Goal: Task Accomplishment & Management: Complete application form

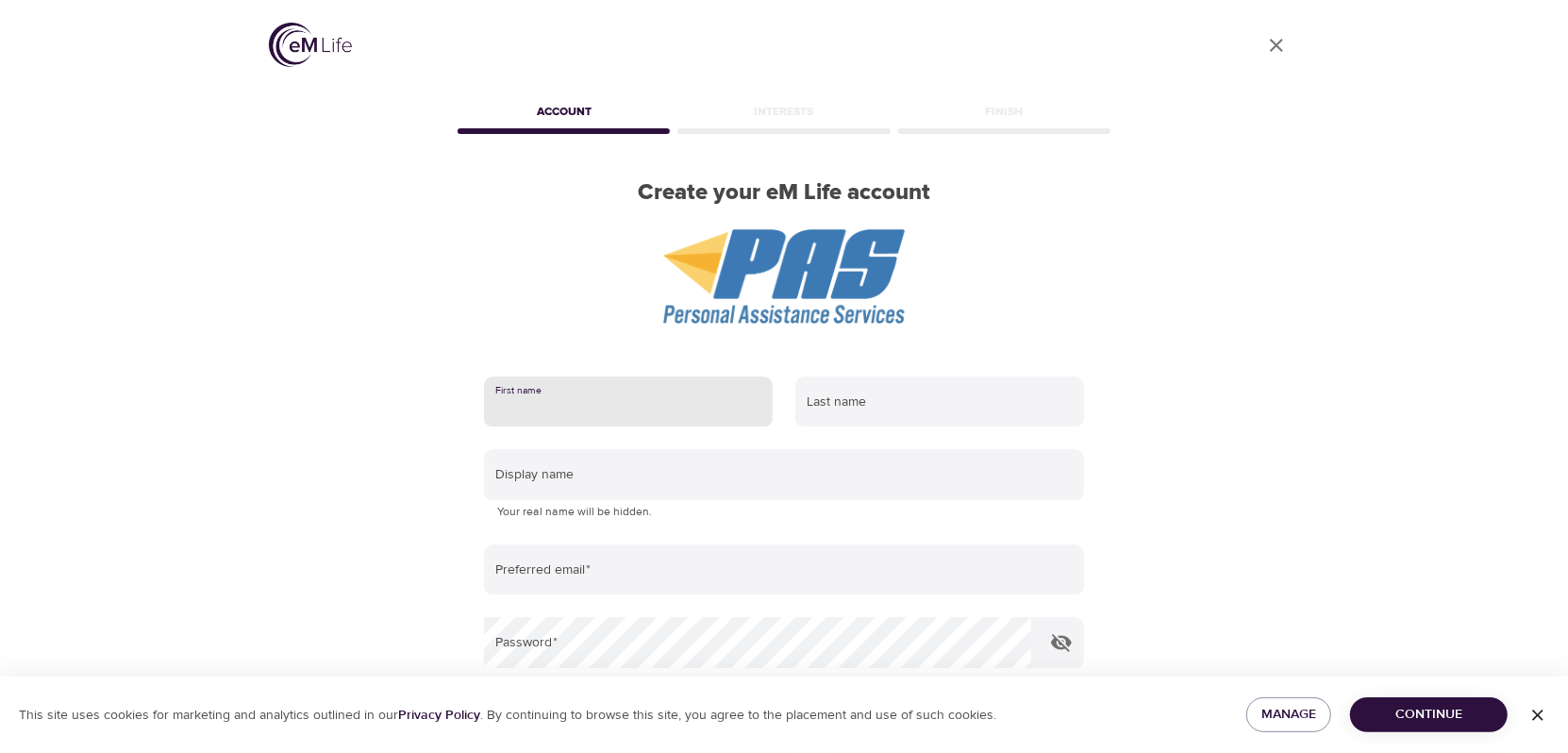
click at [623, 402] on input "text" at bounding box center [629, 402] width 289 height 51
type input "[PERSON_NAME]"
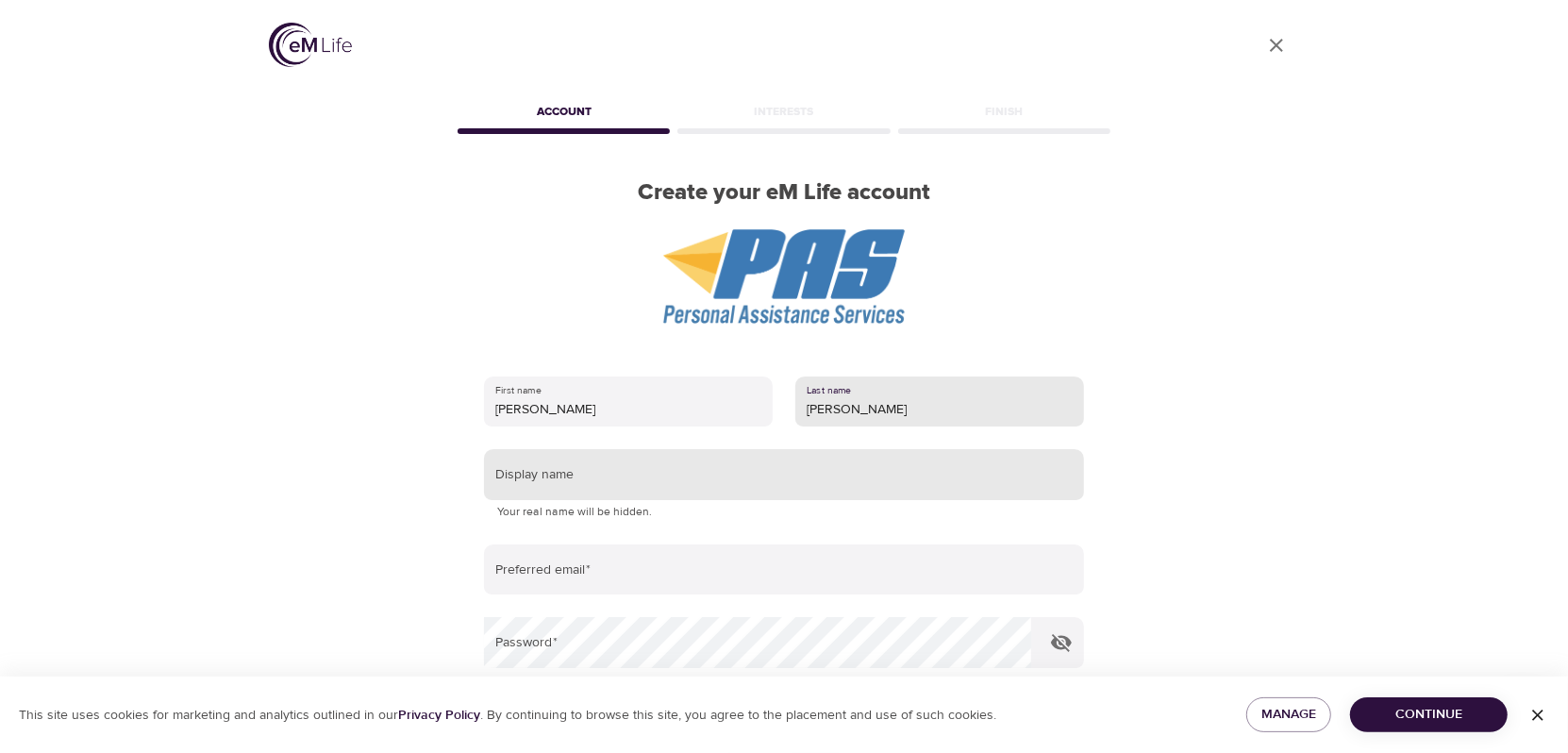
type input "[PERSON_NAME]"
click at [558, 478] on input "text" at bounding box center [784, 474] width 600 height 51
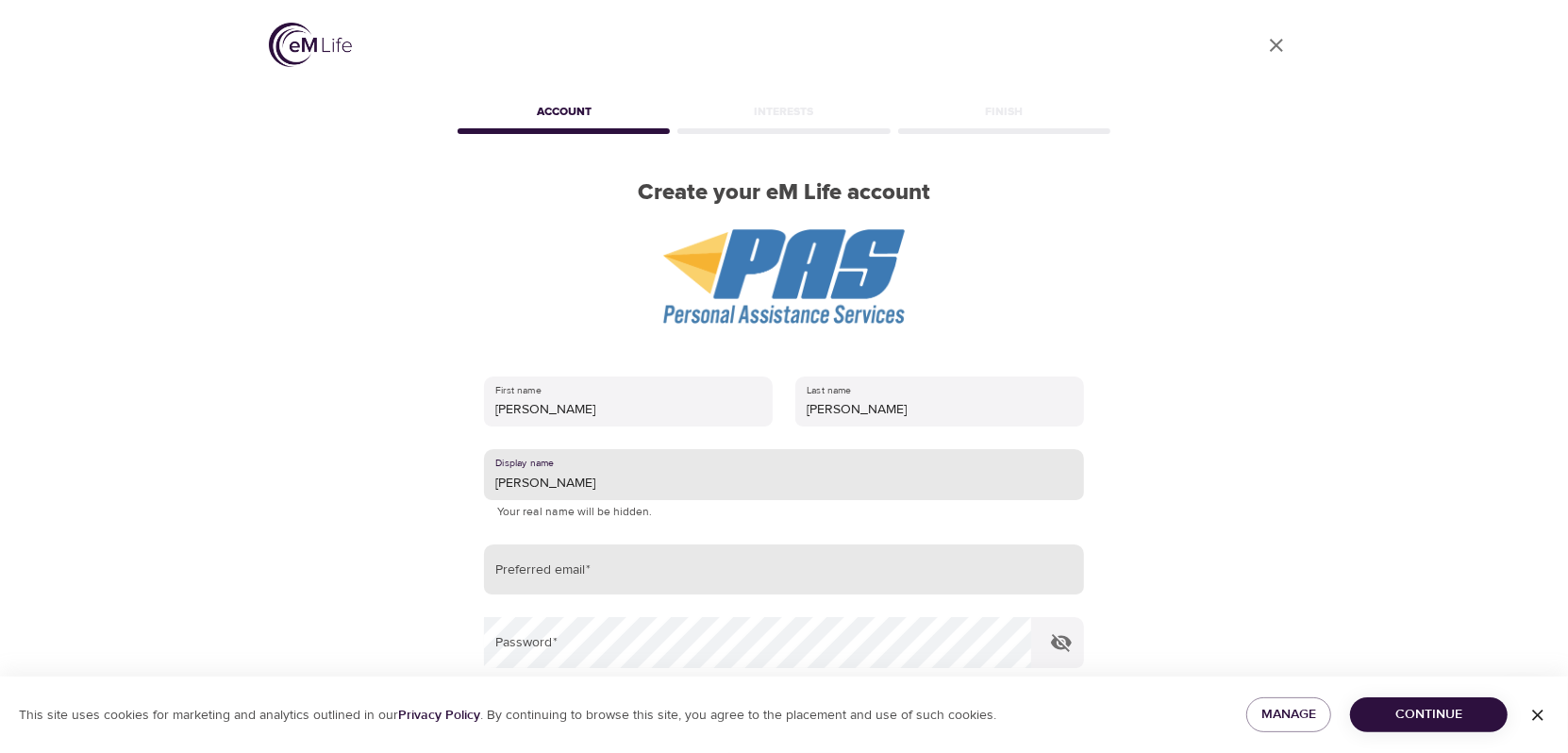
type input "[PERSON_NAME]"
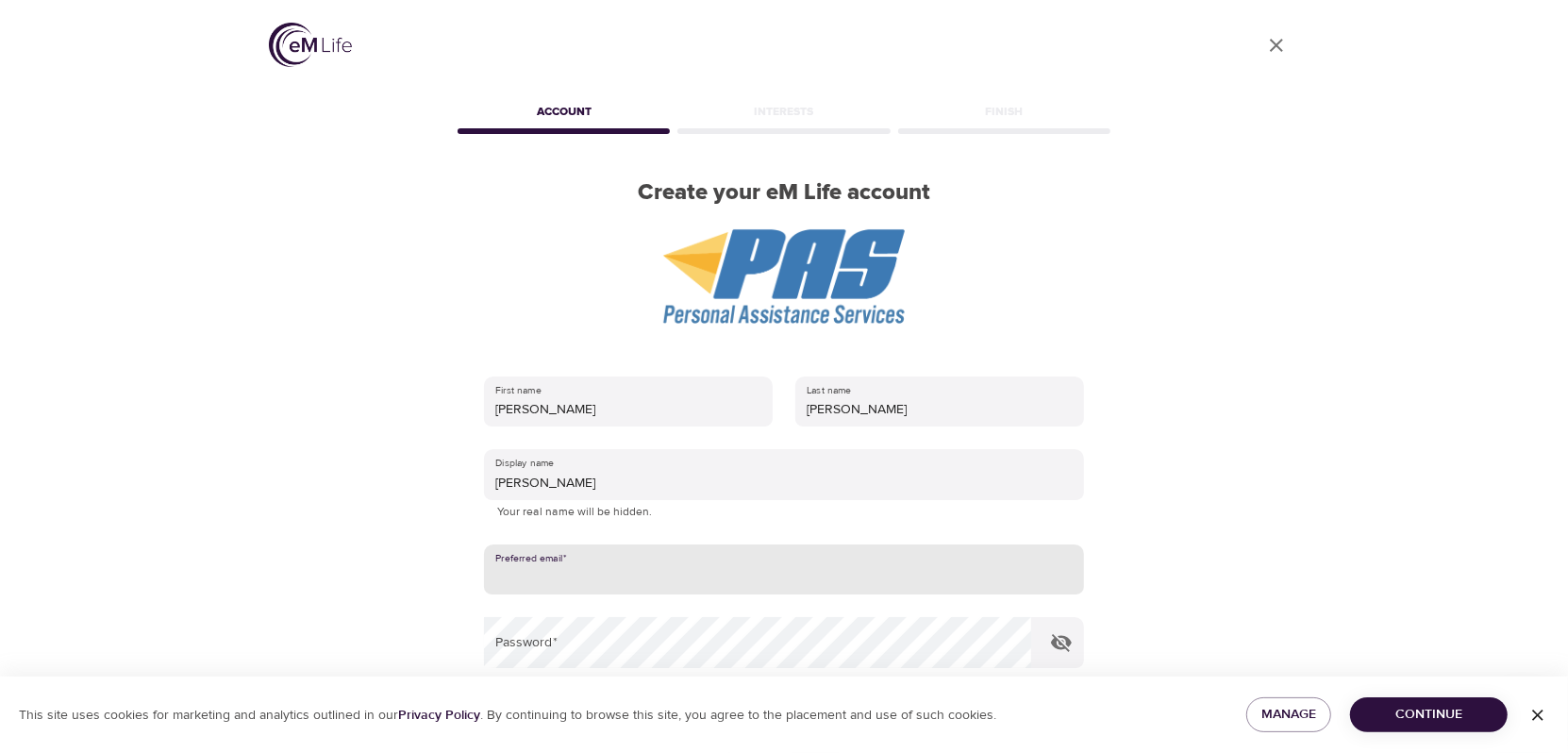
click at [521, 569] on input "email" at bounding box center [784, 569] width 600 height 51
type input "[EMAIL_ADDRESS][DOMAIN_NAME]"
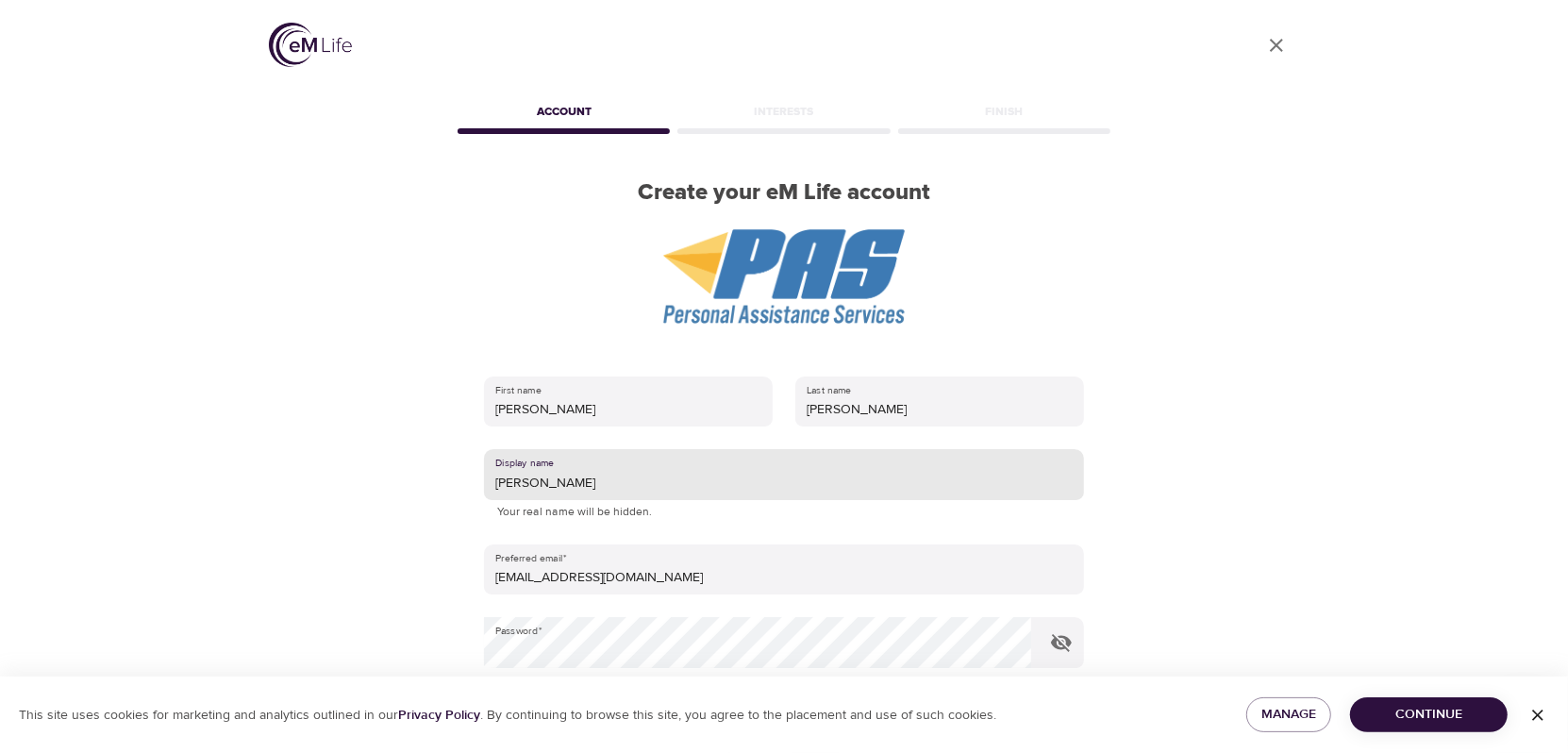
drag, startPoint x: 638, startPoint y: 488, endPoint x: 587, endPoint y: 487, distance: 51.0
click at [589, 487] on input "[PERSON_NAME]" at bounding box center [784, 474] width 600 height 51
drag, startPoint x: 585, startPoint y: 486, endPoint x: 483, endPoint y: 489, distance: 102.0
click at [484, 489] on input "[PERSON_NAME]" at bounding box center [784, 474] width 600 height 51
click at [1387, 715] on span "Continue" at bounding box center [1430, 714] width 128 height 23
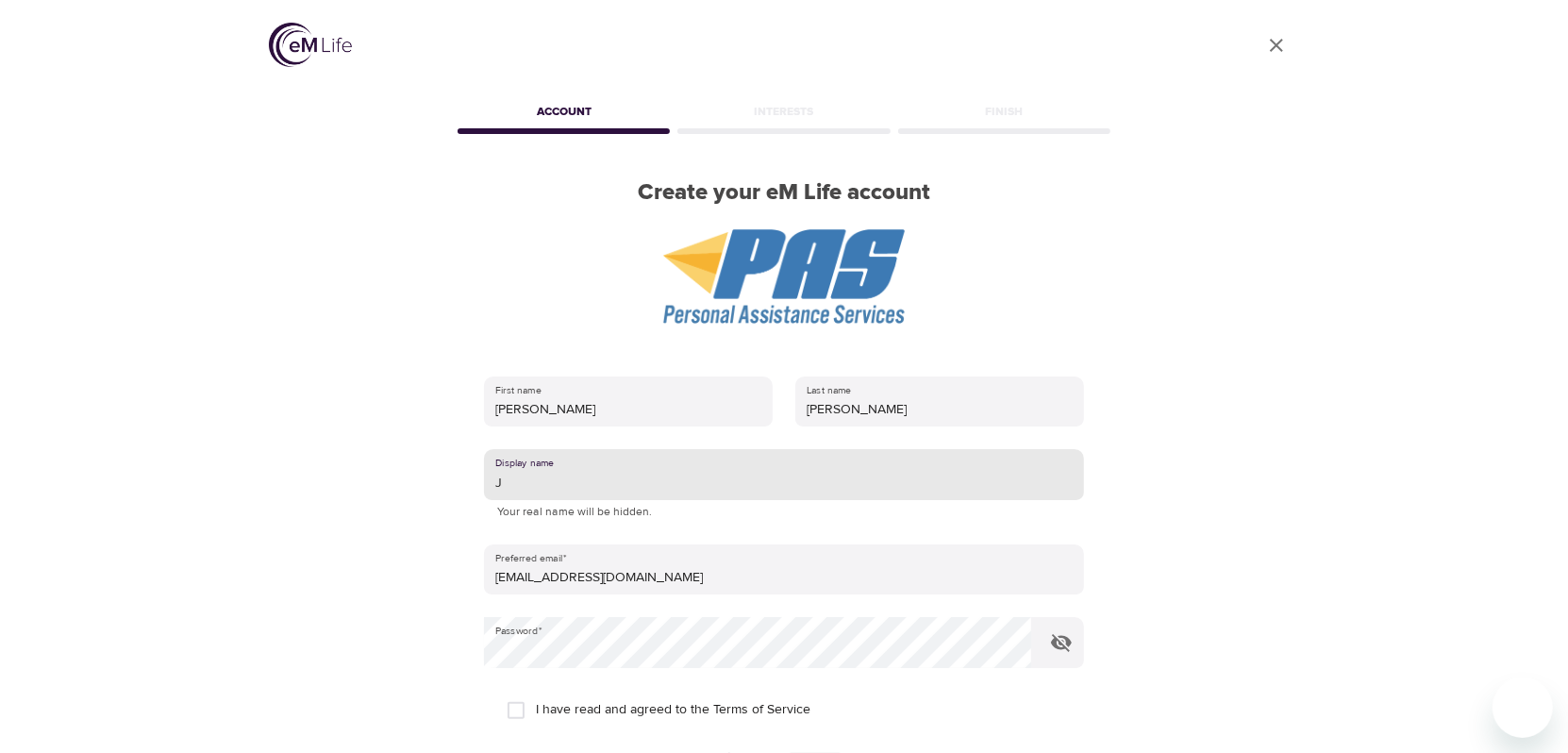
click at [504, 480] on input "J" at bounding box center [784, 474] width 600 height 51
type input "Jewels"
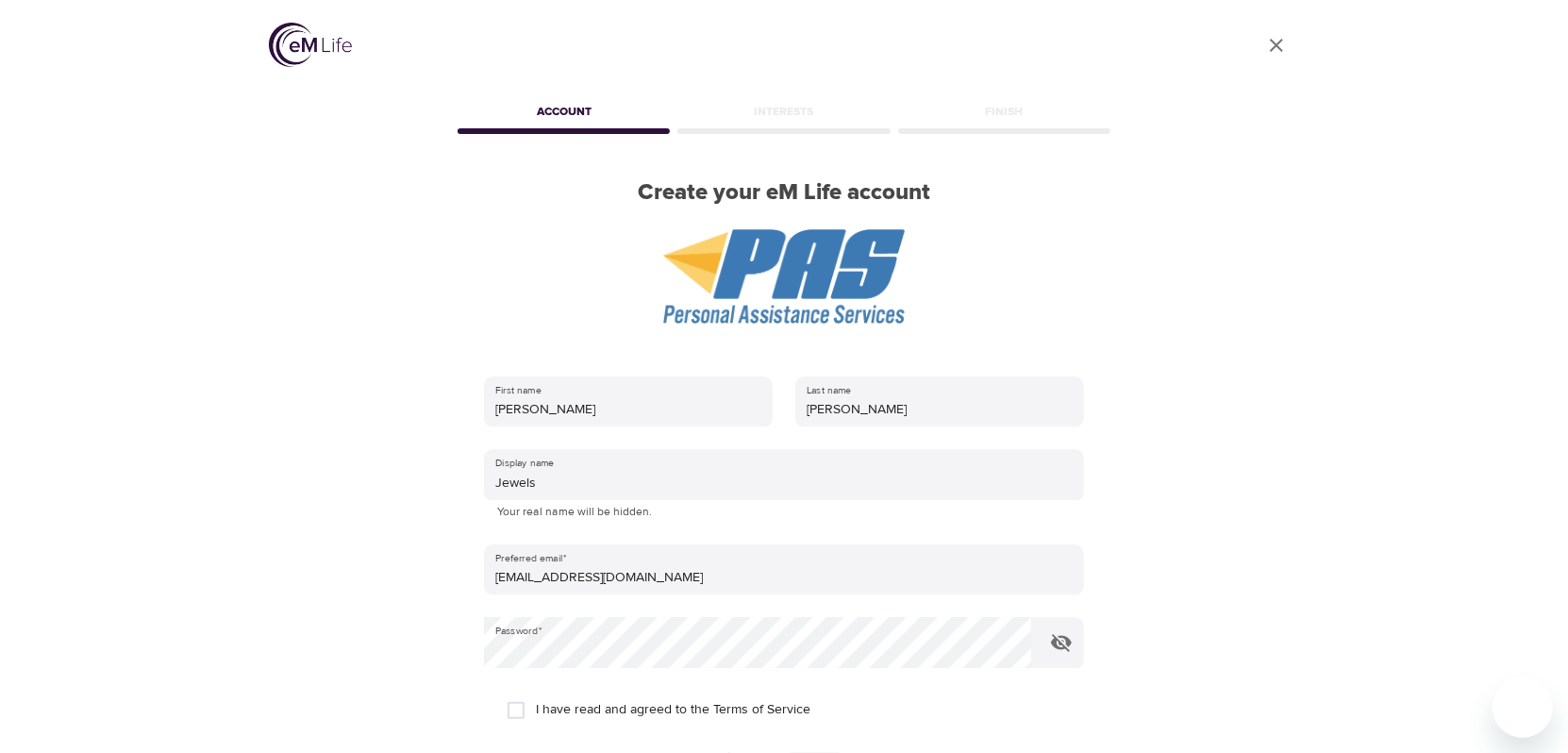
click at [522, 708] on input "I have read and agreed to the Terms of Service" at bounding box center [515, 709] width 40 height 40
checkbox input "true"
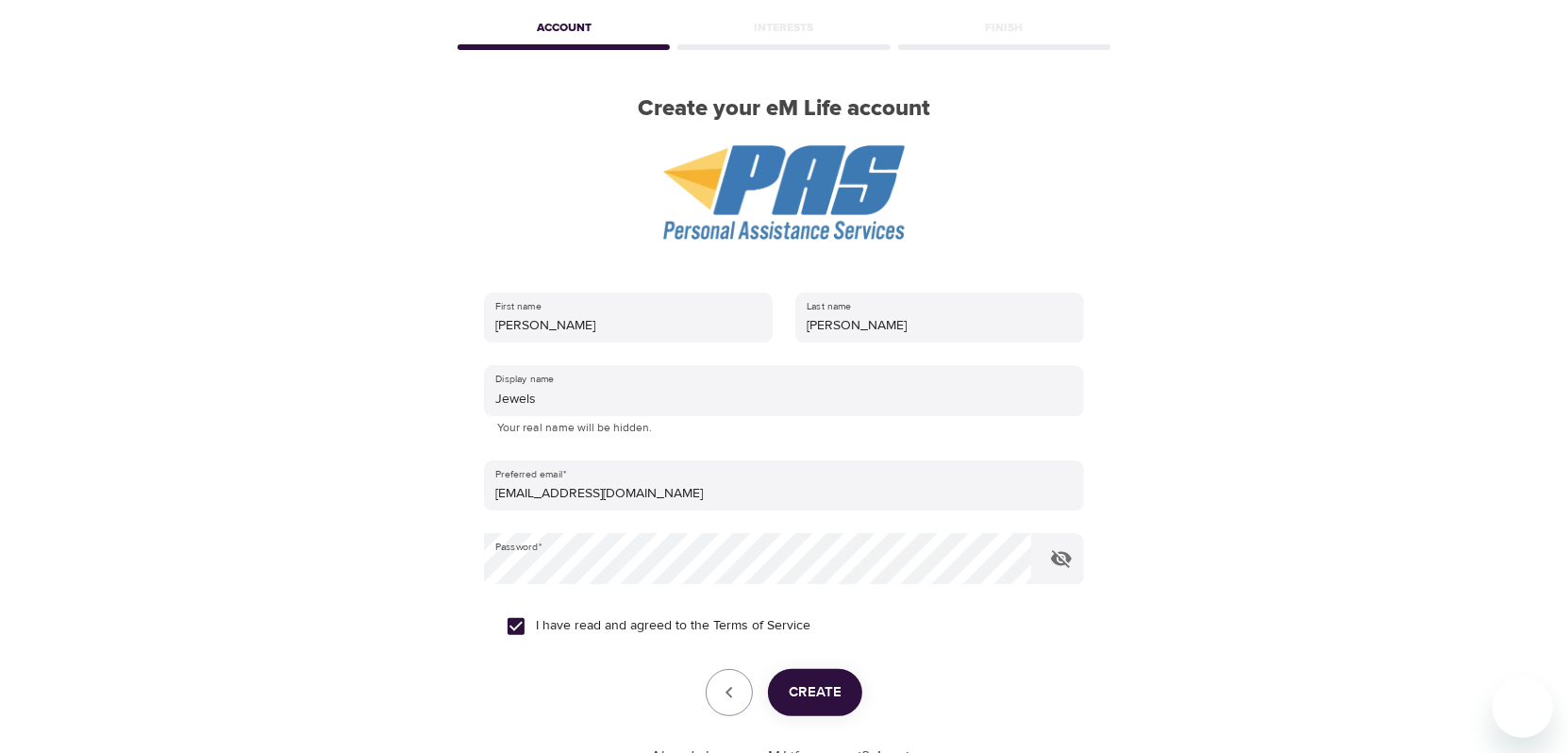
scroll to position [225, 0]
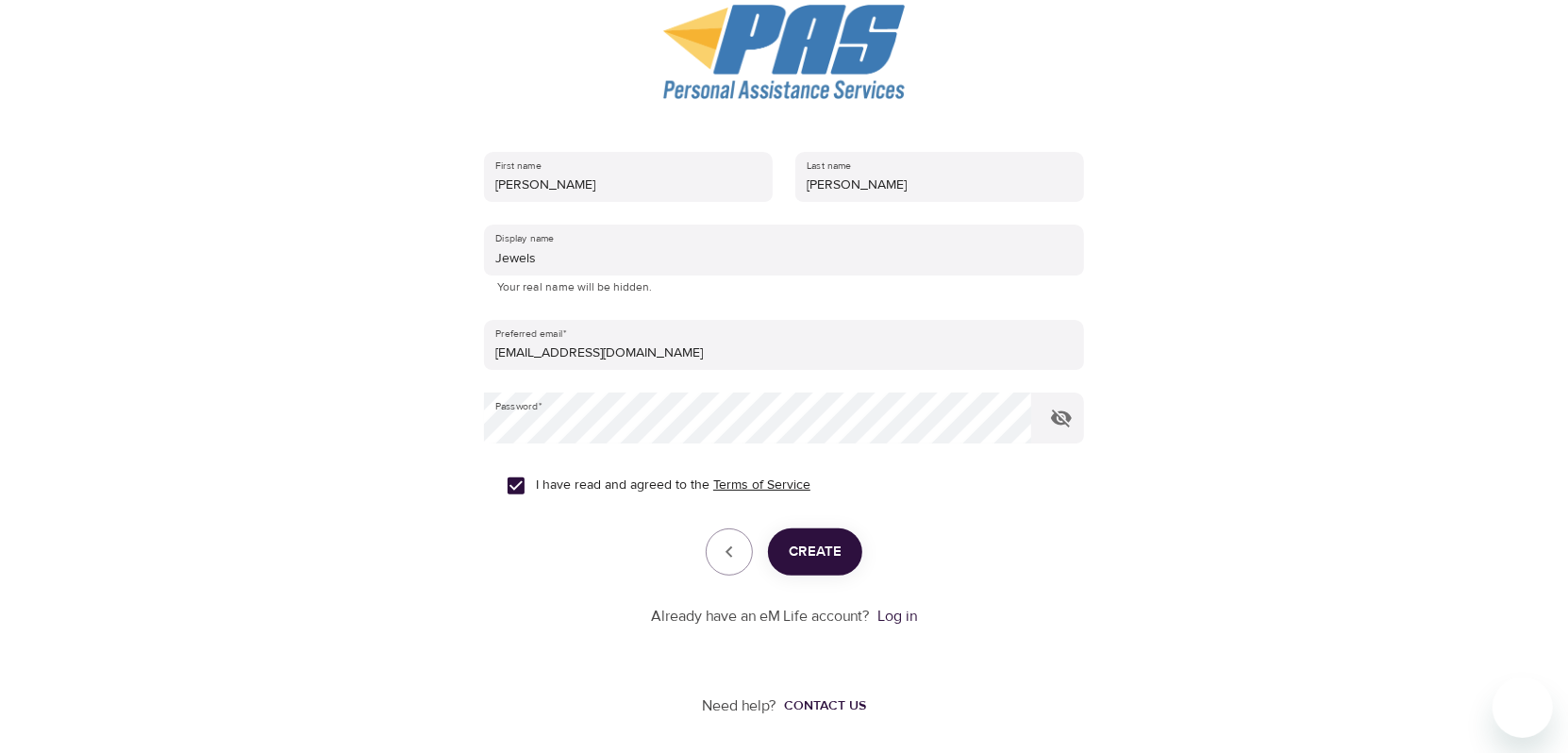
click at [755, 485] on link "Terms of Service" at bounding box center [762, 485] width 97 height 19
click at [810, 539] on span "Create" at bounding box center [815, 551] width 53 height 24
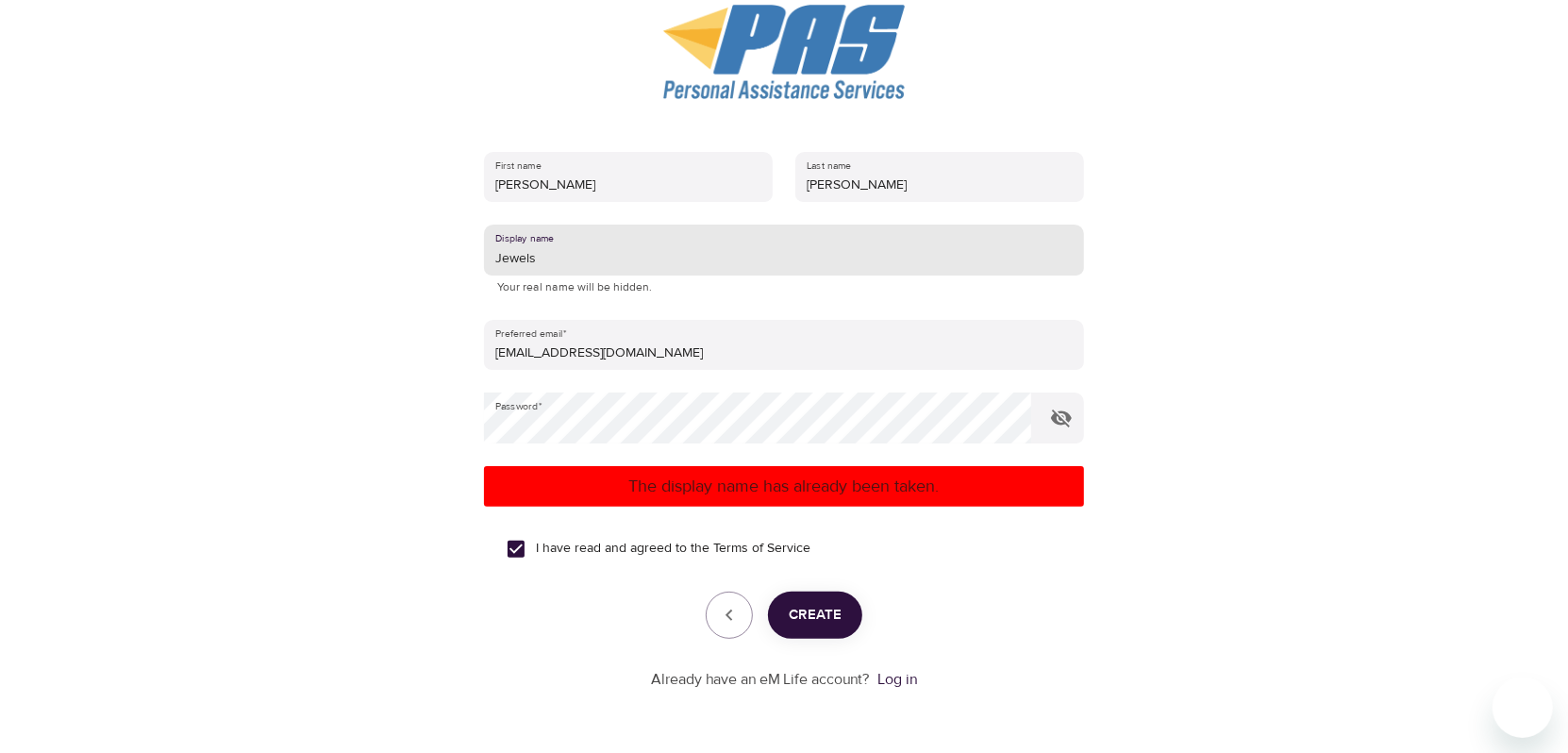
click at [651, 258] on input "Jewels" at bounding box center [784, 250] width 600 height 51
drag, startPoint x: 652, startPoint y: 258, endPoint x: 338, endPoint y: 274, distance: 314.4
click at [403, 267] on div "User Profile Account Interests Finish Create your eM Life account First name [P…" at bounding box center [784, 152] width 1076 height 753
click at [805, 617] on span "Create" at bounding box center [815, 615] width 53 height 24
click at [567, 258] on input "Freyja" at bounding box center [784, 250] width 600 height 51
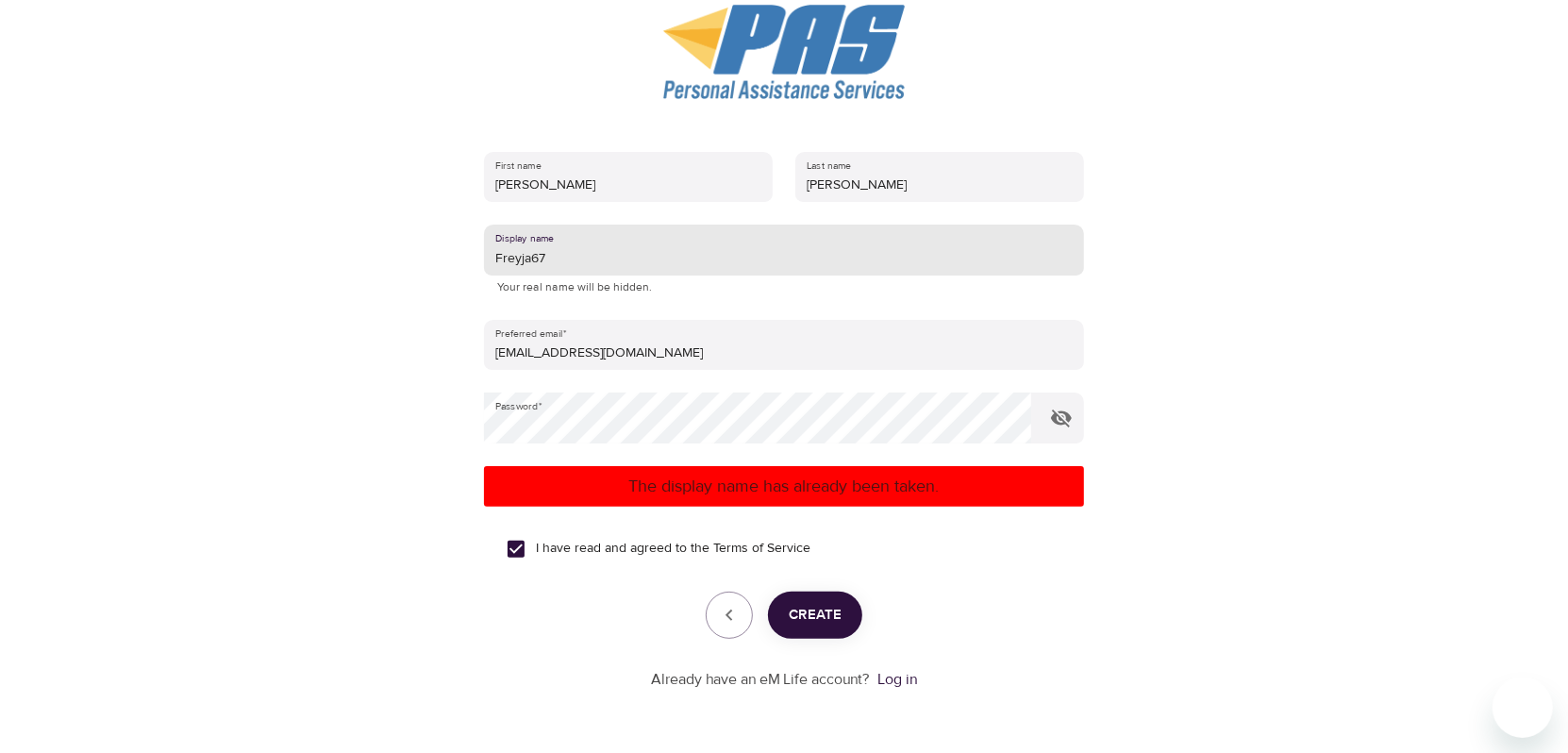
type input "Freyja67"
click at [803, 617] on span "Create" at bounding box center [815, 615] width 53 height 24
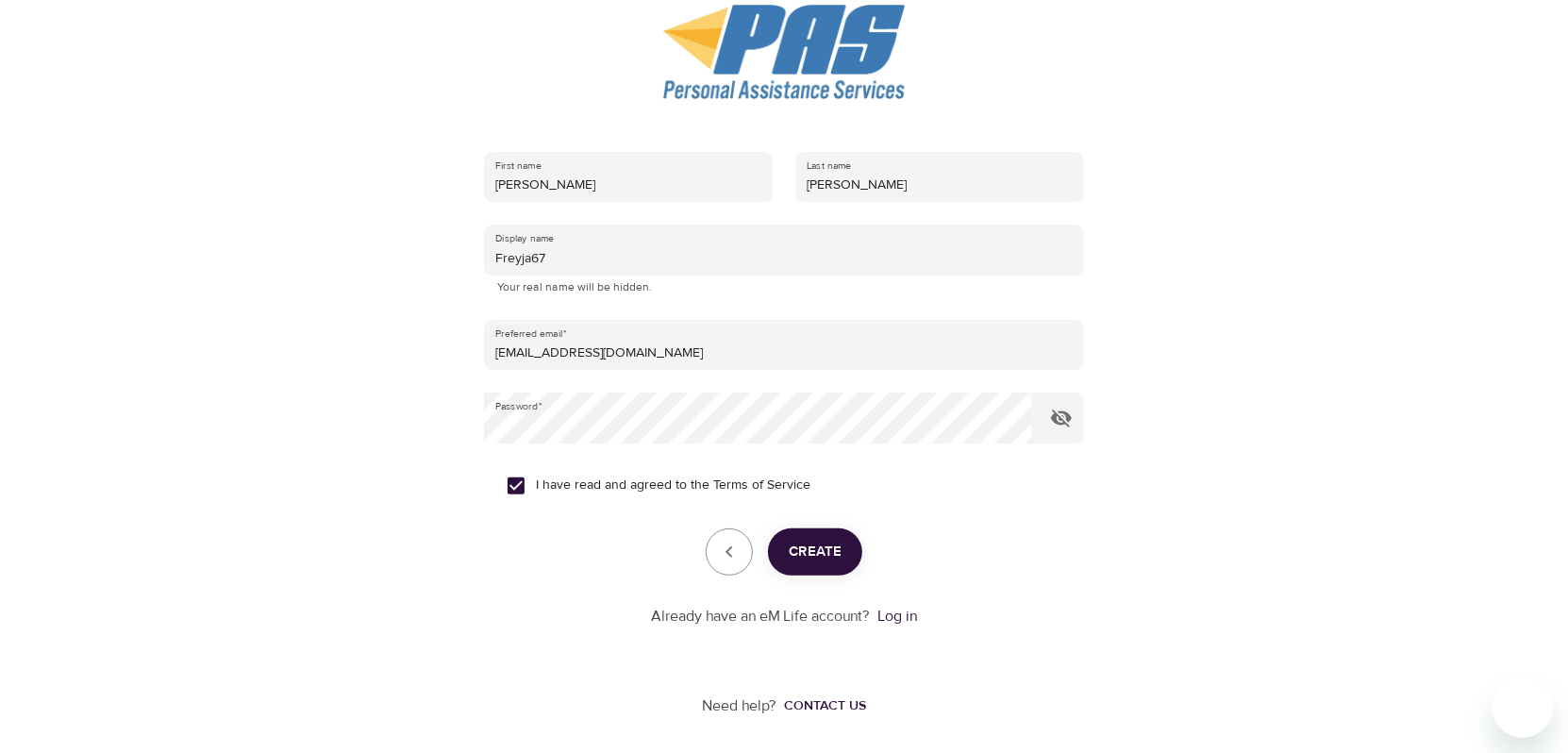
click at [814, 552] on span "Create" at bounding box center [815, 551] width 53 height 24
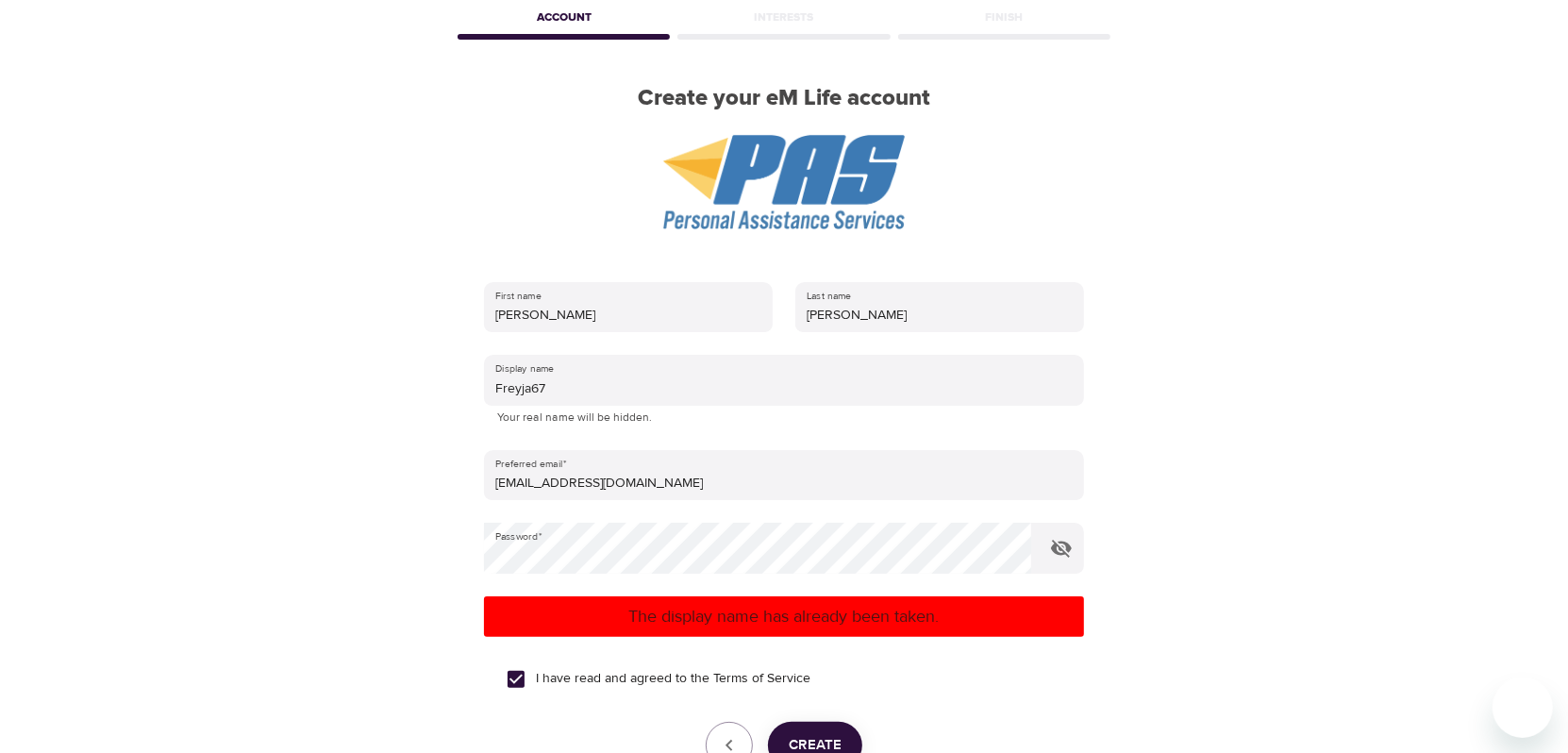
scroll to position [0, 0]
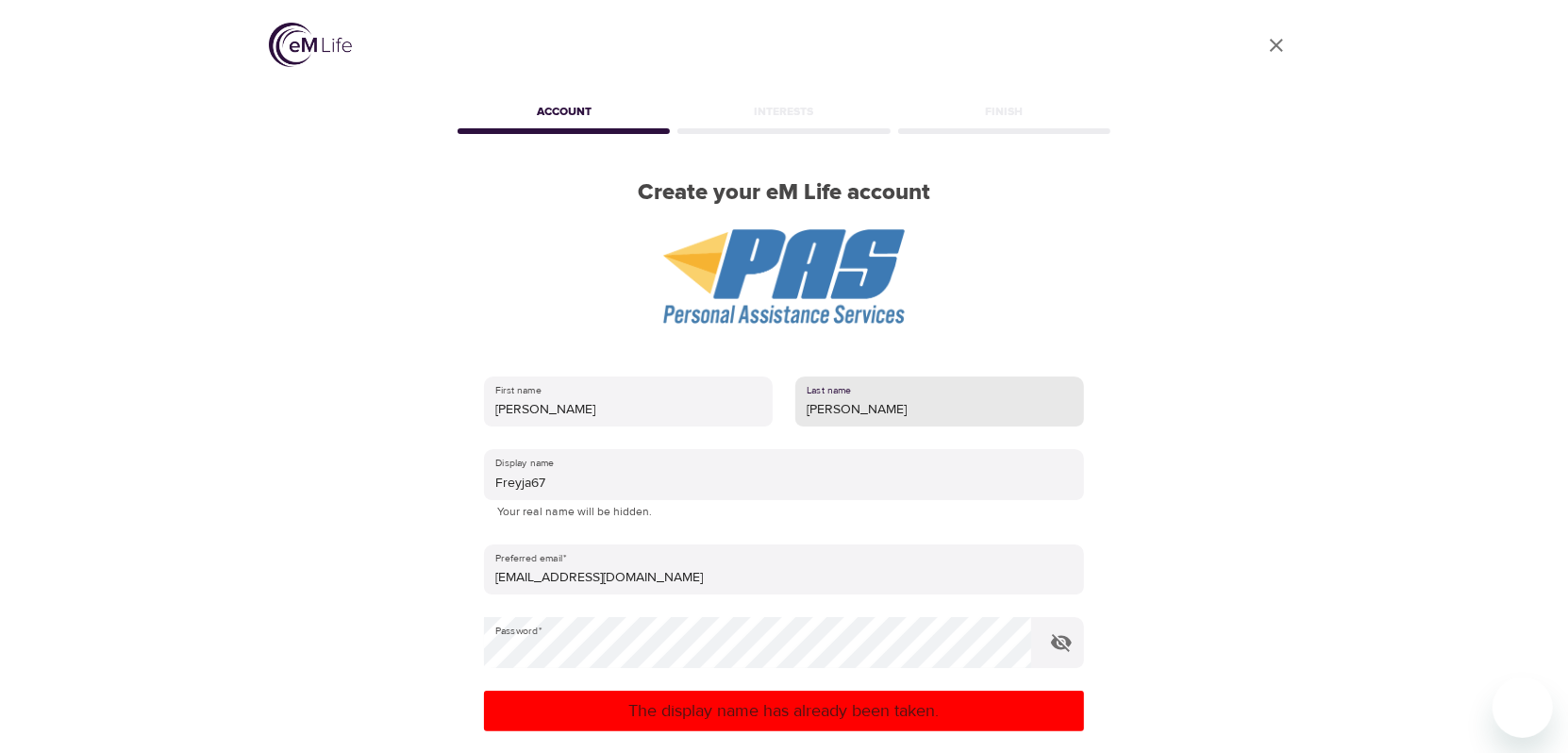
click at [960, 383] on input "[PERSON_NAME]" at bounding box center [939, 402] width 289 height 51
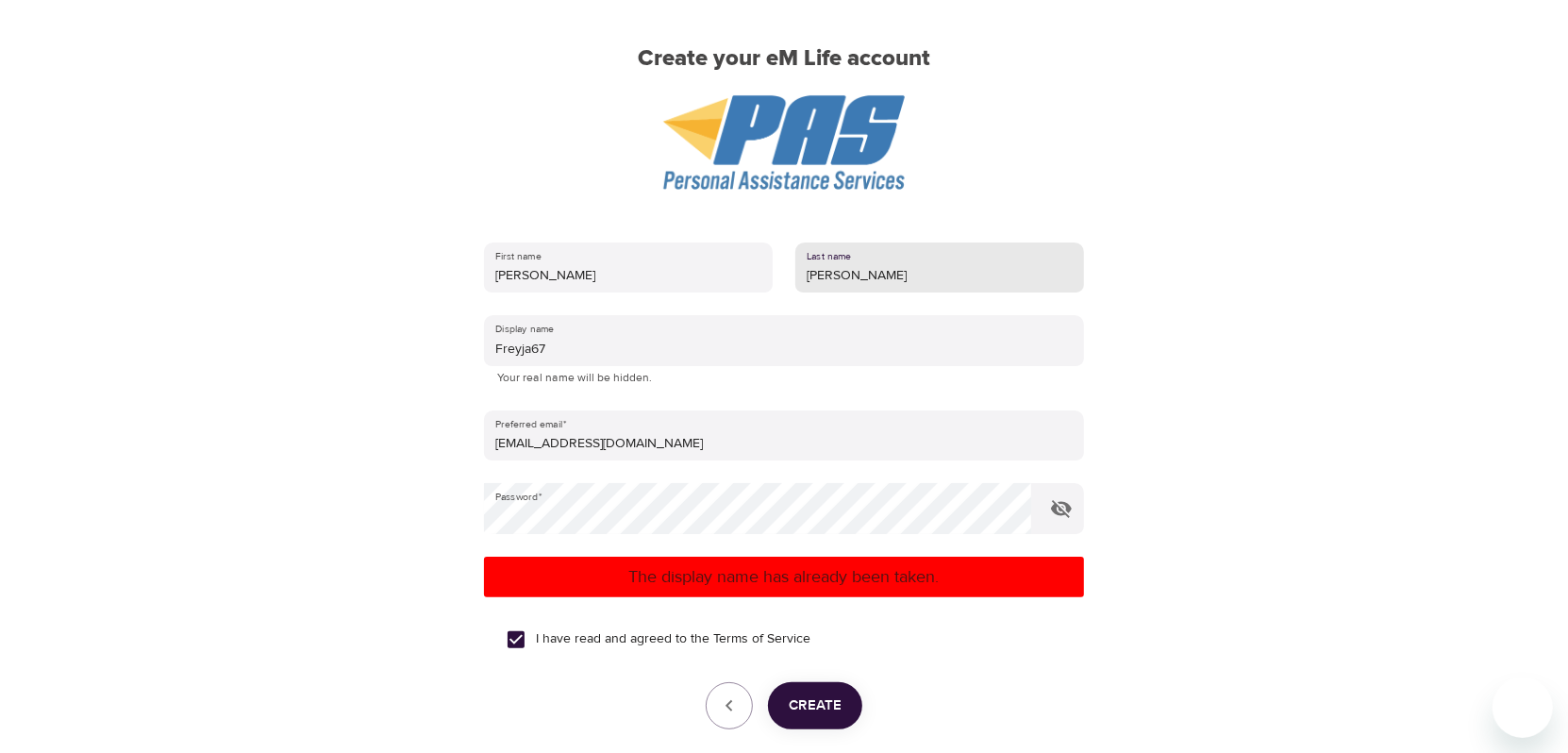
scroll to position [287, 0]
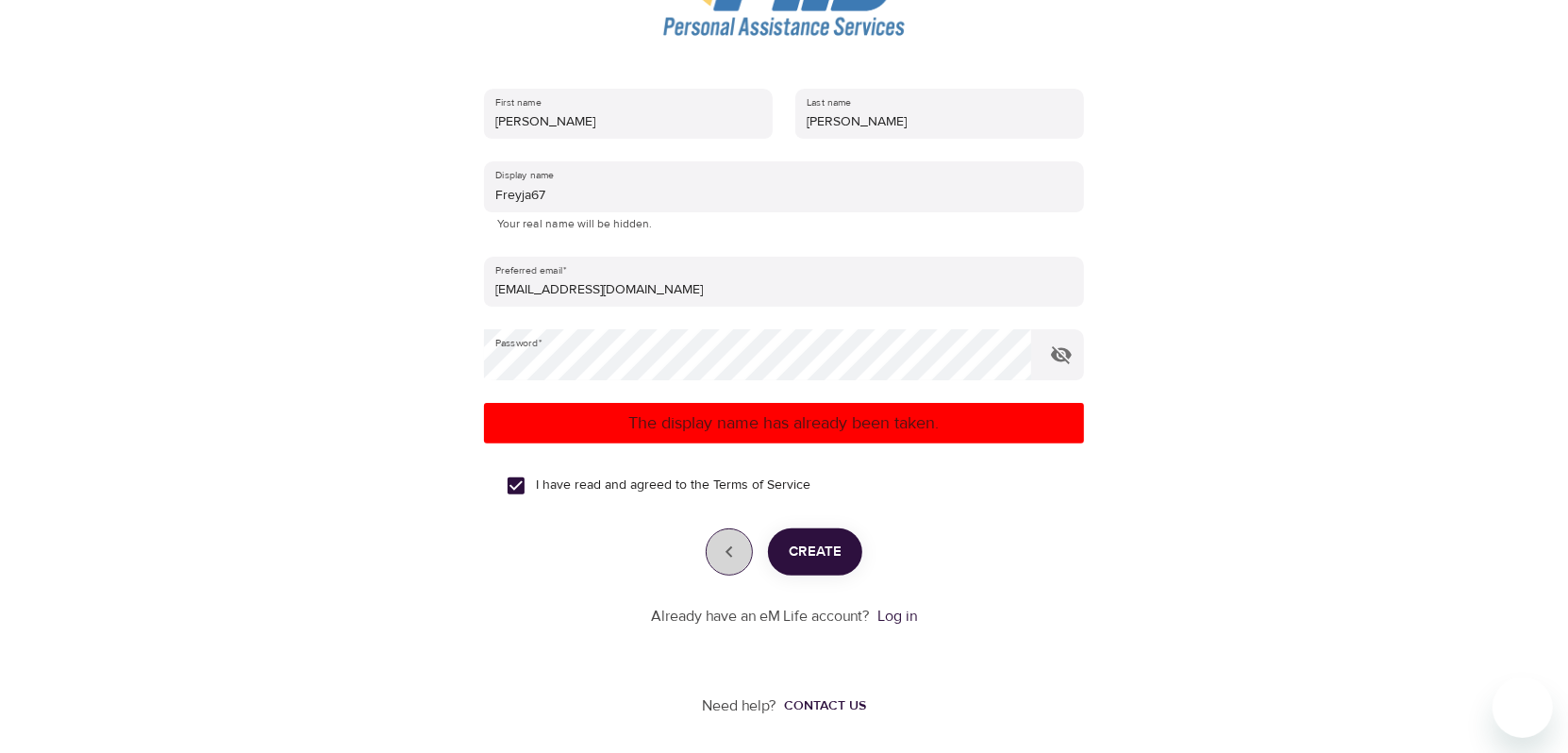
click at [723, 563] on button "button" at bounding box center [729, 552] width 47 height 47
click at [723, 561] on icon "button" at bounding box center [728, 551] width 22 height 22
